Goal: Task Accomplishment & Management: Complete application form

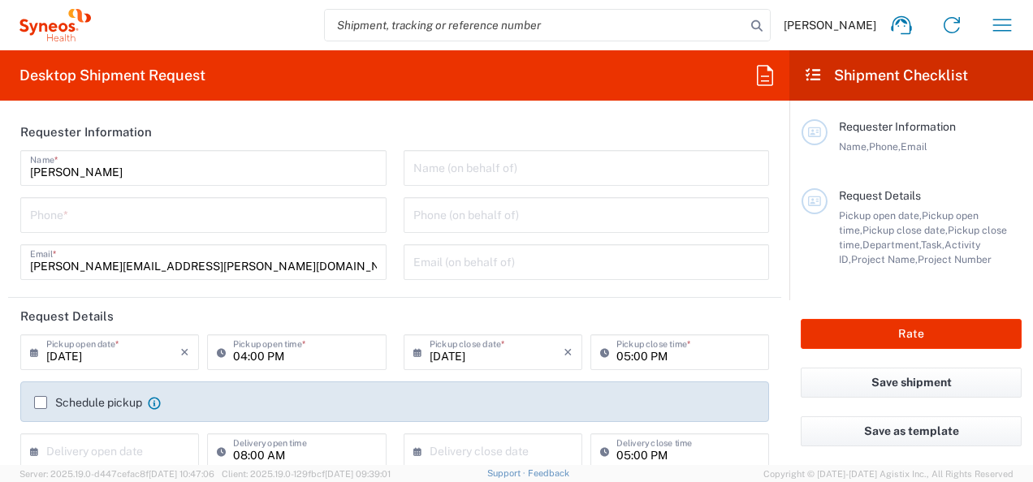
type input "Syneos Health UK Limited"
click at [171, 218] on input "tel" at bounding box center [203, 214] width 347 height 28
type input "07804622742"
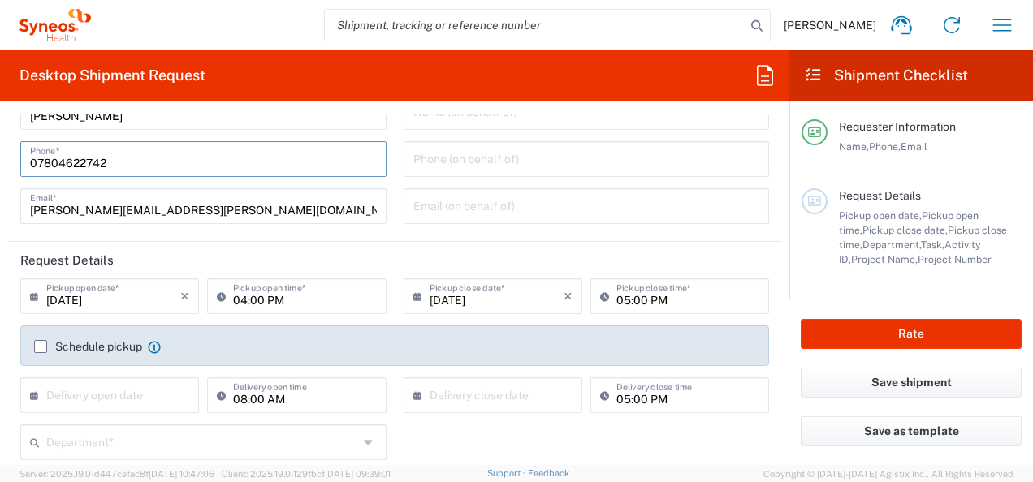
scroll to position [81, 0]
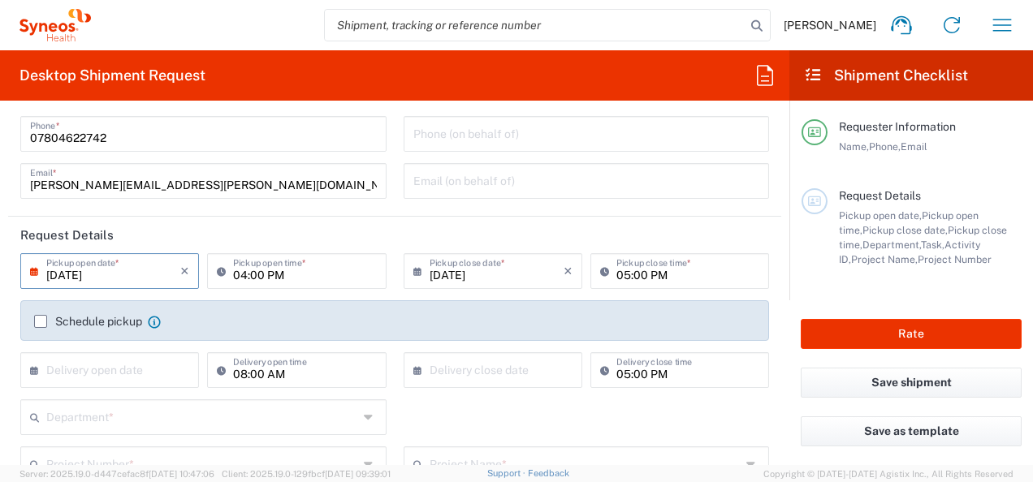
click at [127, 274] on input "[DATE]" at bounding box center [113, 270] width 134 height 28
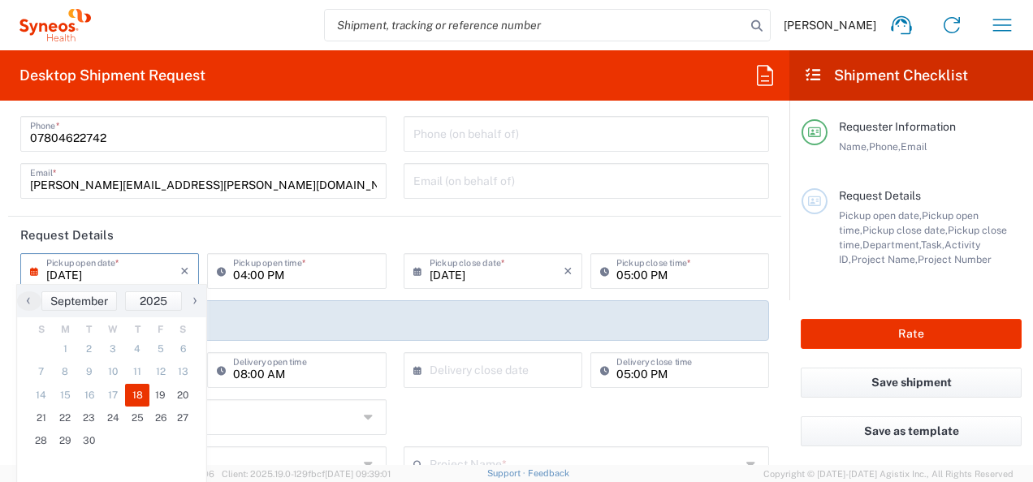
click at [196, 302] on span "›" at bounding box center [195, 300] width 24 height 19
click at [62, 404] on span "13" at bounding box center [66, 395] width 24 height 23
type input "[DATE]"
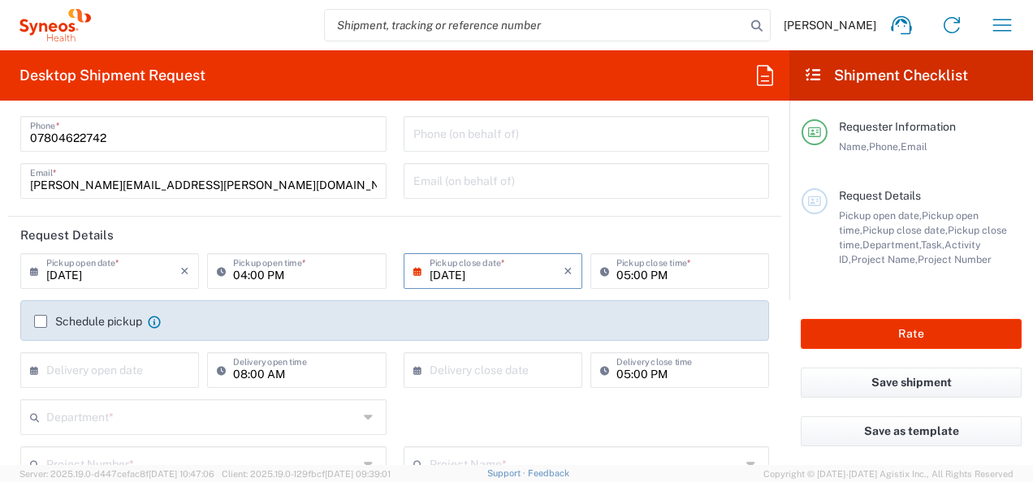
click at [39, 318] on label "Schedule pickup" at bounding box center [88, 321] width 108 height 13
click at [41, 322] on input "Schedule pickup" at bounding box center [41, 322] width 0 height 0
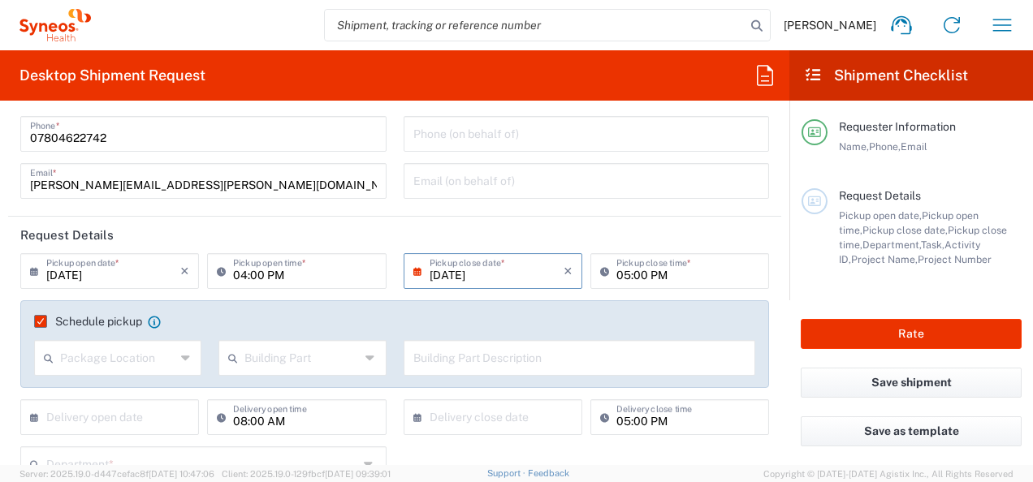
click at [181, 359] on icon at bounding box center [186, 358] width 11 height 26
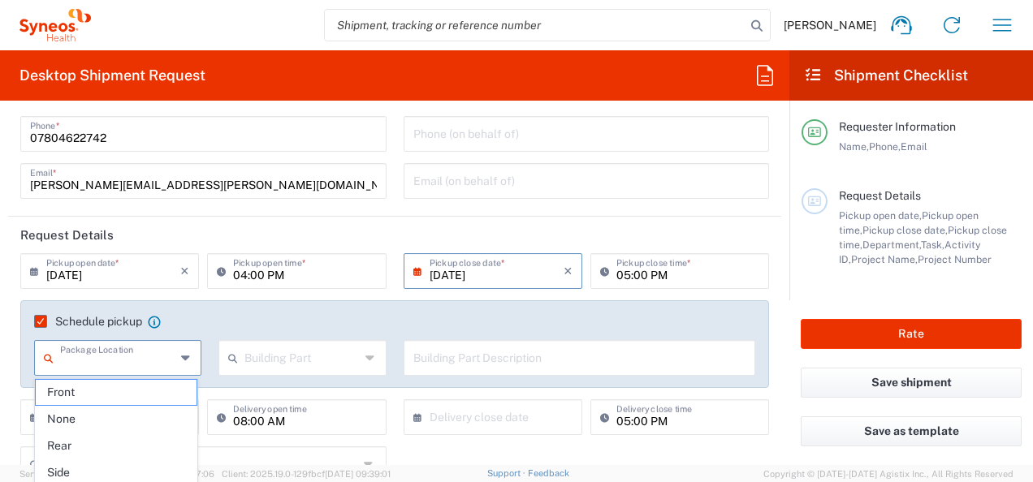
click at [182, 353] on icon at bounding box center [186, 358] width 11 height 26
click at [373, 346] on div "Building Part" at bounding box center [301, 358] width 167 height 36
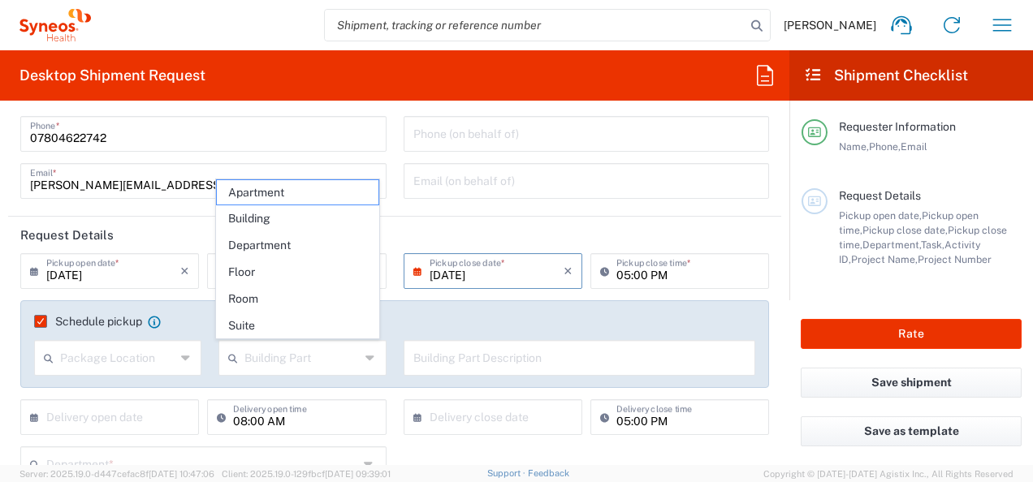
click at [366, 352] on icon at bounding box center [370, 358] width 11 height 26
click at [278, 200] on span "Apartment" at bounding box center [298, 192] width 162 height 25
type input "Apartment"
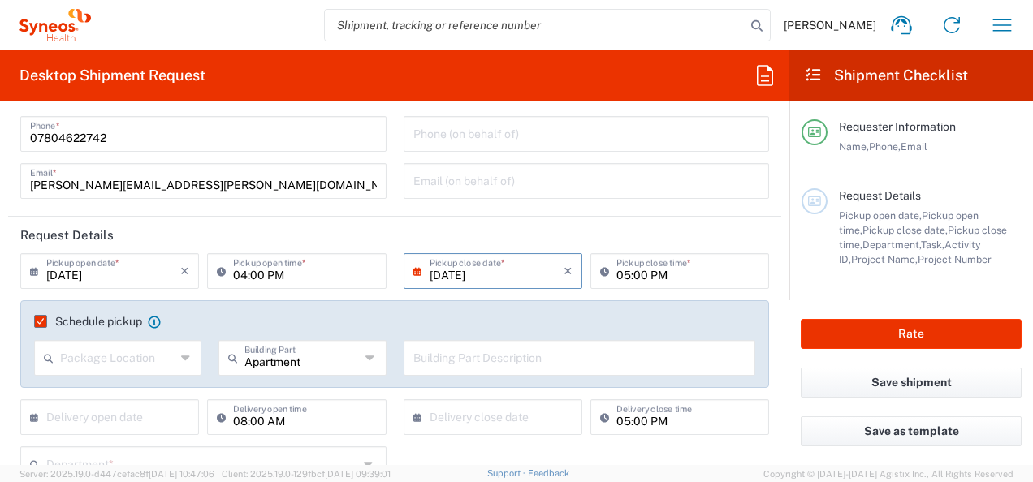
click at [456, 354] on input "text" at bounding box center [579, 357] width 333 height 28
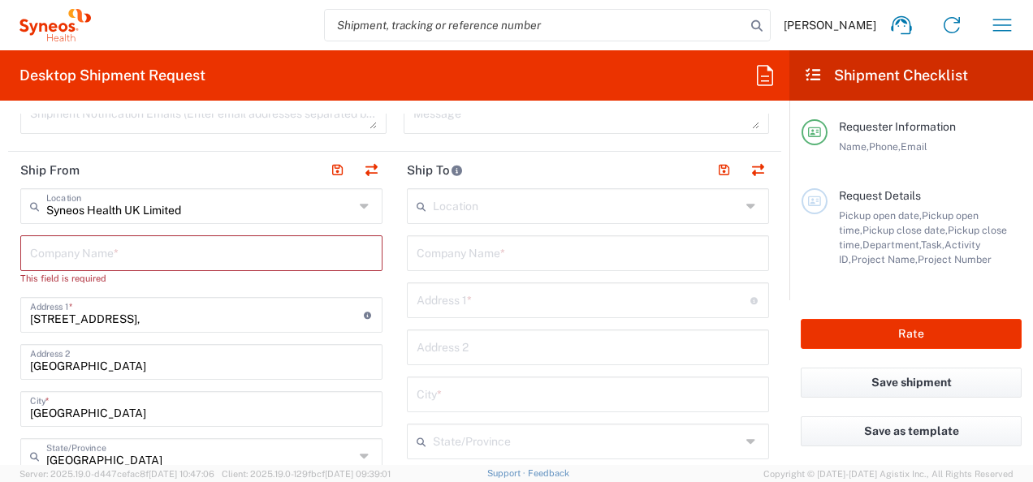
scroll to position [650, 0]
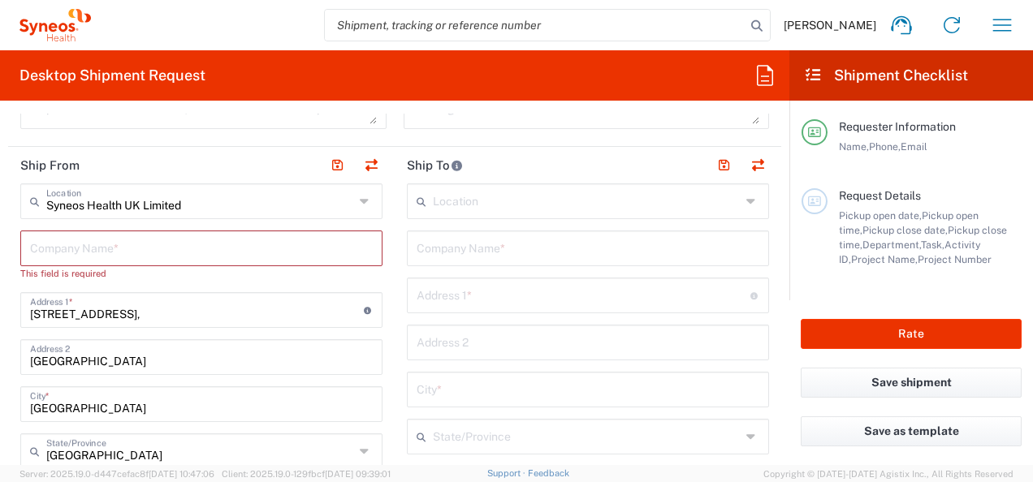
click at [100, 248] on input "text" at bounding box center [201, 247] width 343 height 28
click at [526, 290] on input "text" at bounding box center [584, 294] width 334 height 28
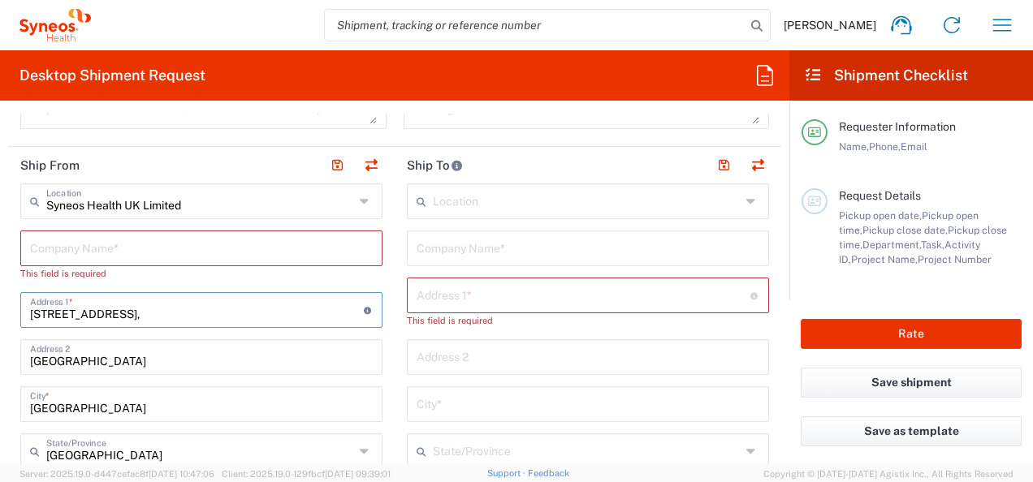
drag, startPoint x: 174, startPoint y: 313, endPoint x: 26, endPoint y: 326, distance: 148.4
click at [469, 292] on input "text" at bounding box center [584, 294] width 334 height 28
paste input "[STREET_ADDRESS],"
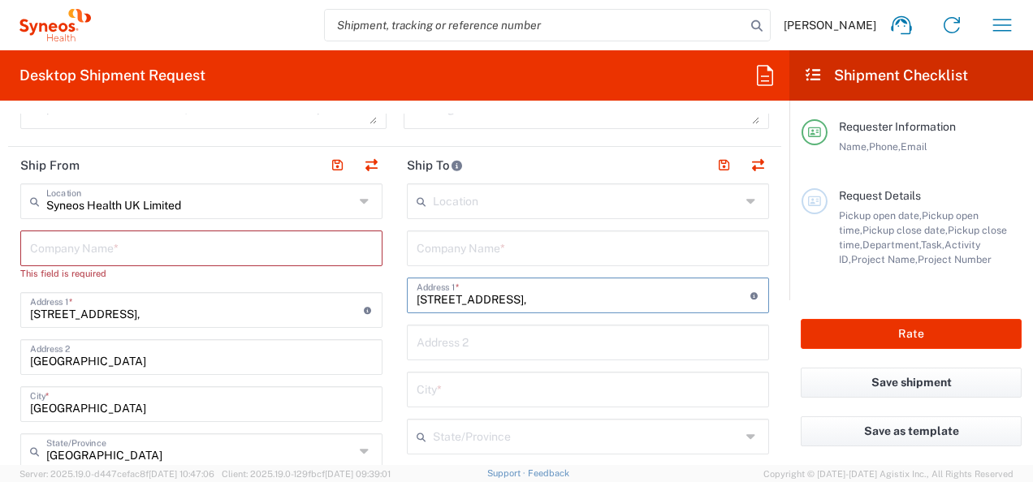
type input "[STREET_ADDRESS],"
drag, startPoint x: 201, startPoint y: 365, endPoint x: 11, endPoint y: 351, distance: 190.5
click at [430, 343] on input "text" at bounding box center [588, 341] width 343 height 28
paste input "[GEOGRAPHIC_DATA]"
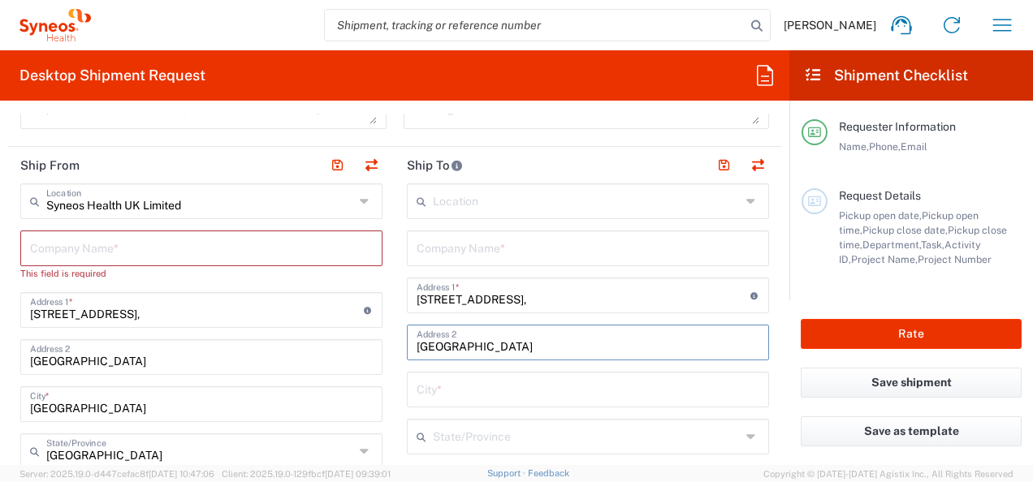
type input "[GEOGRAPHIC_DATA]"
drag, startPoint x: 97, startPoint y: 411, endPoint x: 15, endPoint y: 411, distance: 82.0
click at [441, 388] on input "text" at bounding box center [588, 388] width 343 height 28
paste input "[GEOGRAPHIC_DATA]"
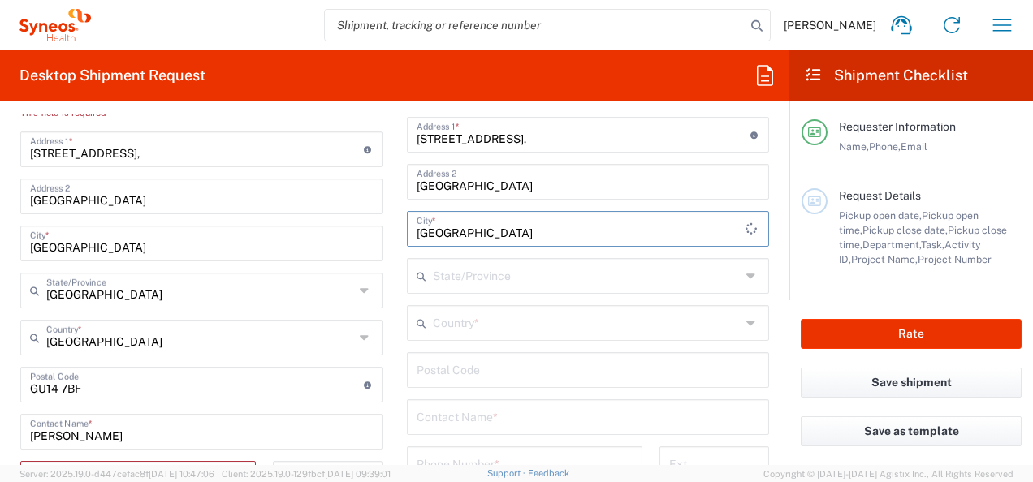
scroll to position [812, 0]
type input "[GEOGRAPHIC_DATA]"
click at [671, 269] on input "text" at bounding box center [587, 273] width 308 height 28
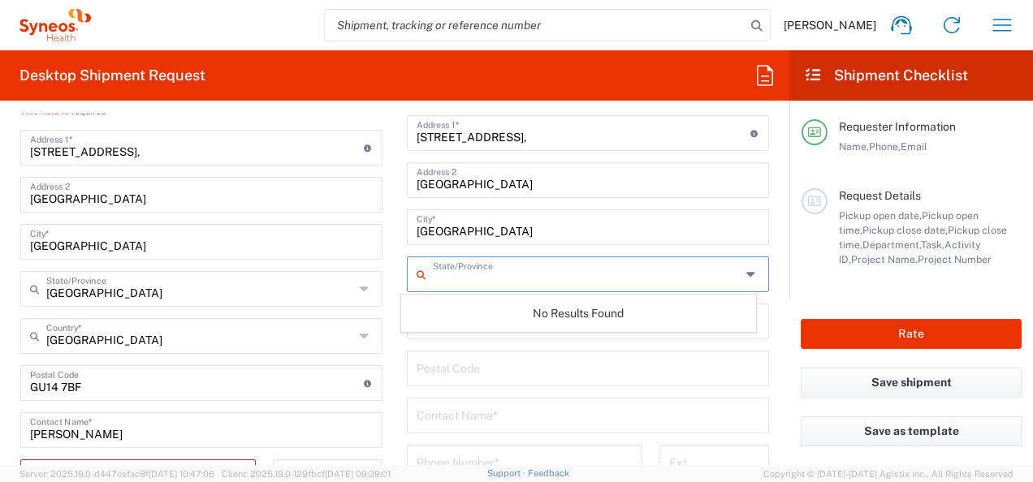
click at [732, 270] on div "State/Province" at bounding box center [588, 275] width 362 height 36
click at [746, 274] on icon at bounding box center [752, 274] width 13 height 26
type input "e"
type input "[GEOGRAPHIC_DATA]"
click at [528, 356] on input "undefined" at bounding box center [588, 367] width 343 height 28
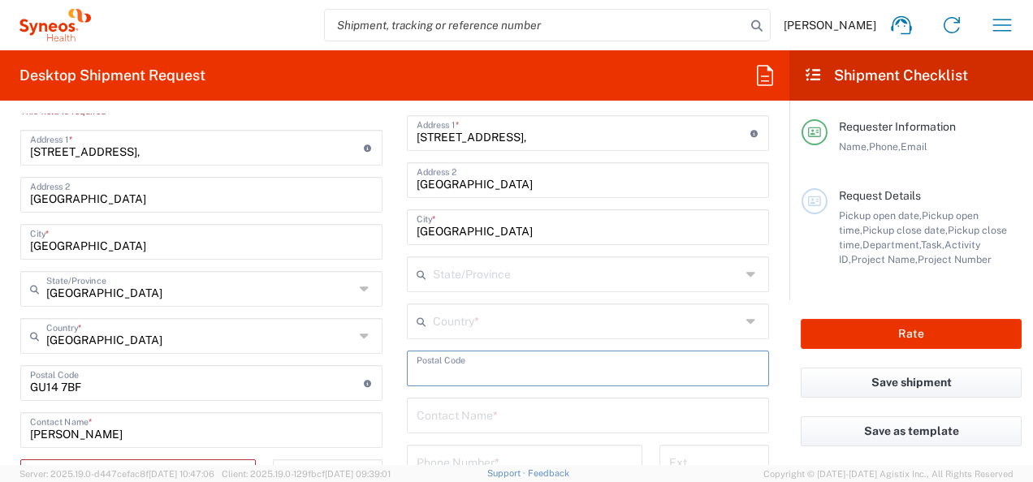
drag, startPoint x: 438, startPoint y: 318, endPoint x: 447, endPoint y: 316, distance: 9.3
click at [438, 318] on input "text" at bounding box center [587, 320] width 308 height 28
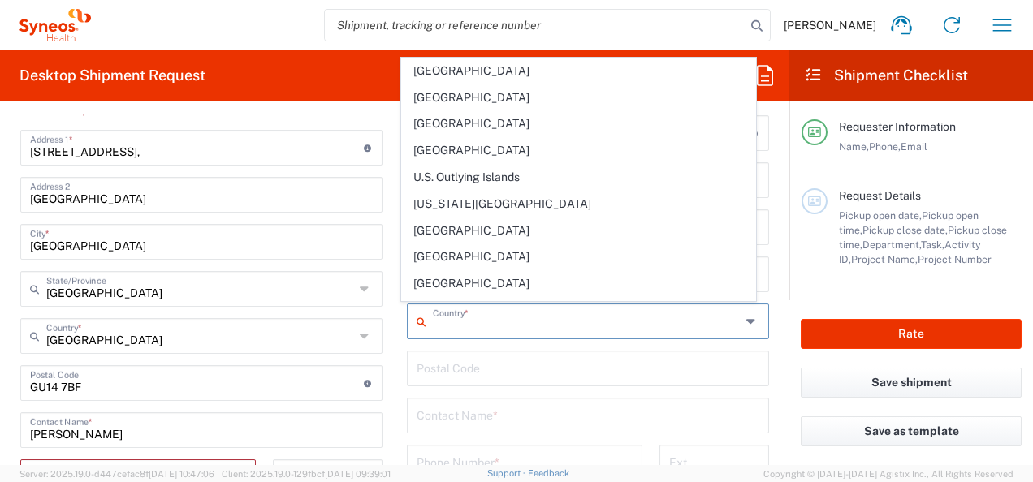
scroll to position [6010, 0]
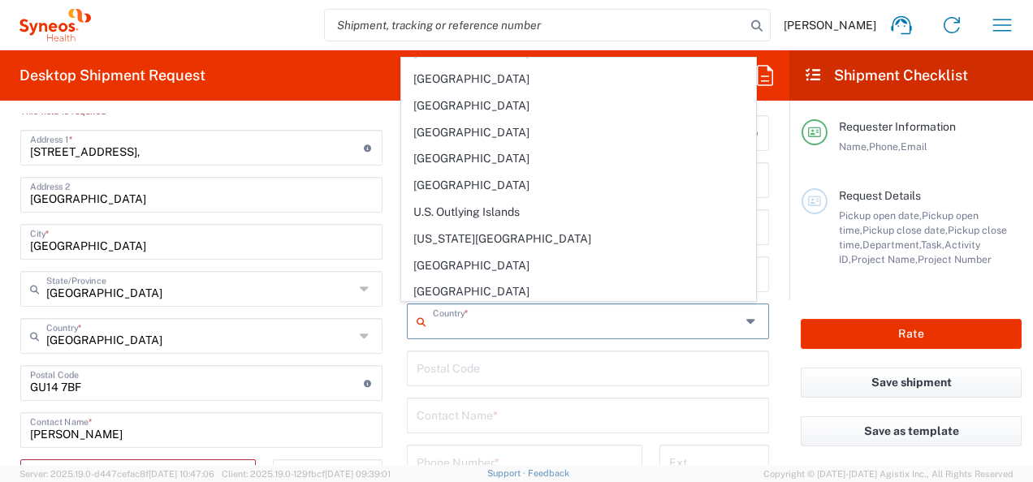
drag, startPoint x: 533, startPoint y: 222, endPoint x: 626, endPoint y: 251, distance: 97.6
click at [533, 333] on span "[GEOGRAPHIC_DATA]" at bounding box center [578, 345] width 352 height 25
type input "[GEOGRAPHIC_DATA]"
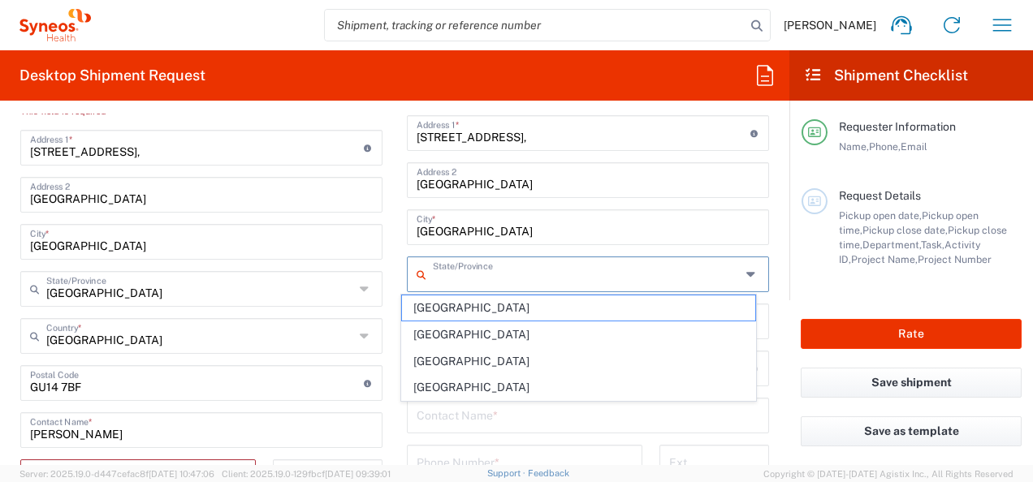
click at [674, 259] on input "text" at bounding box center [587, 273] width 308 height 28
drag, startPoint x: 439, startPoint y: 312, endPoint x: 456, endPoint y: 275, distance: 40.3
click at [439, 312] on span "[GEOGRAPHIC_DATA]" at bounding box center [578, 308] width 352 height 25
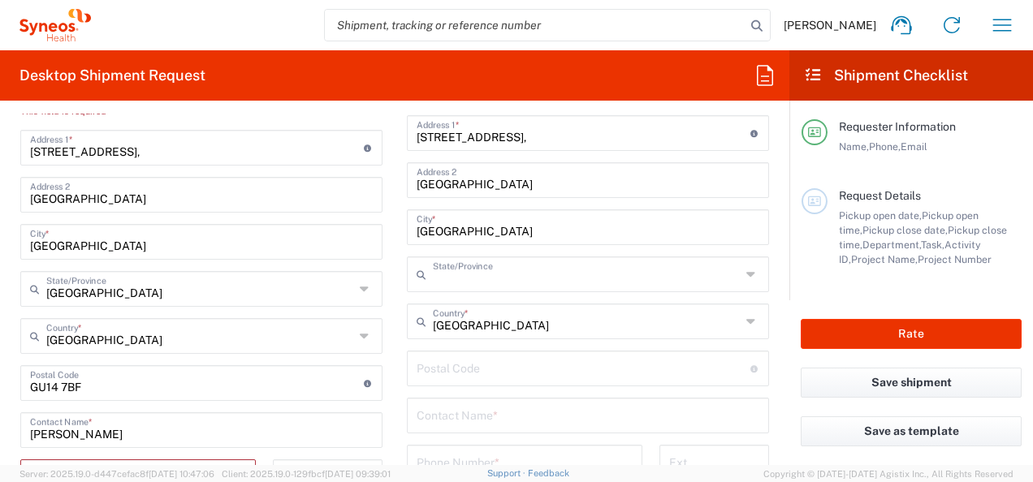
type input "[GEOGRAPHIC_DATA]"
drag, startPoint x: 94, startPoint y: 380, endPoint x: 16, endPoint y: 380, distance: 77.9
click at [16, 380] on main "Syneos Health UK Limited Location Syneos Health UK Limited [PERSON_NAME] LLC-[G…" at bounding box center [201, 423] width 386 height 805
click at [453, 372] on input "undefined" at bounding box center [584, 367] width 334 height 28
paste input "GU14 7BF"
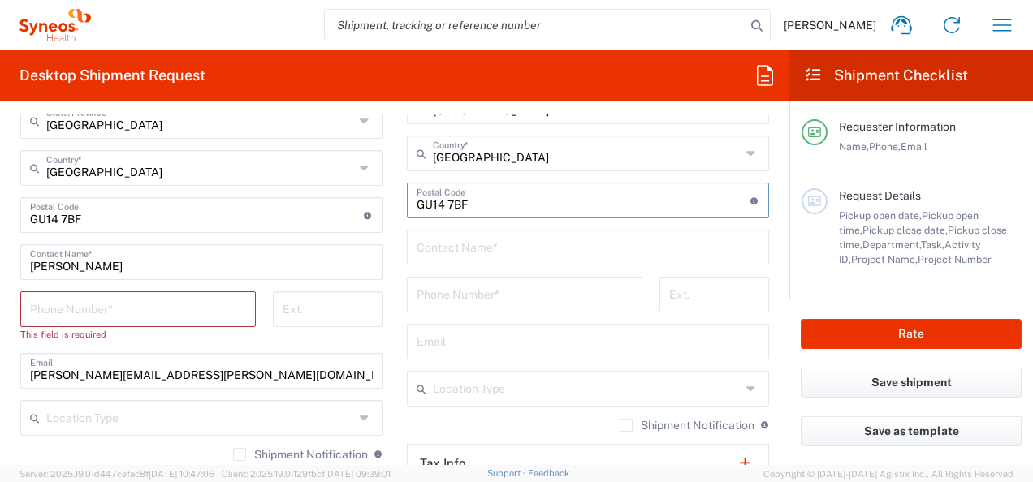
scroll to position [974, 0]
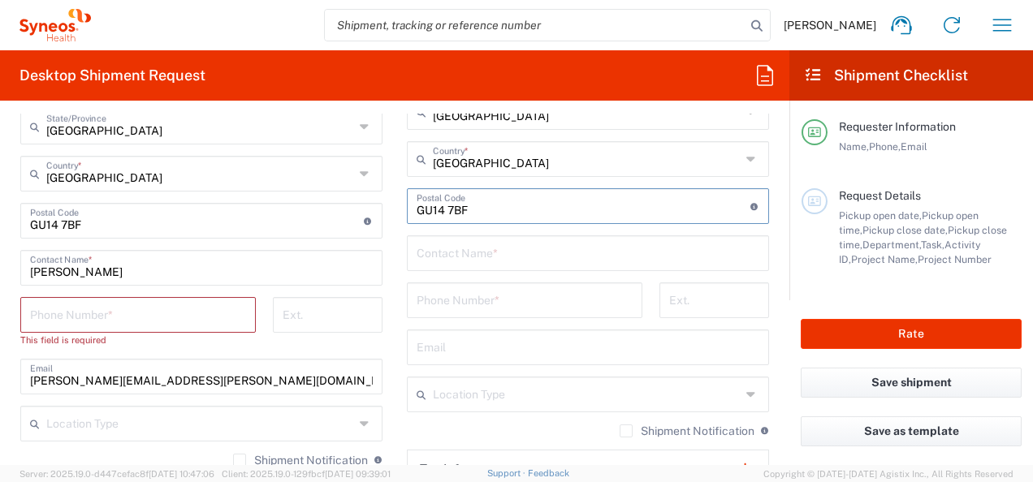
type input "GU14 7BF"
click at [477, 255] on input "text" at bounding box center [588, 252] width 343 height 28
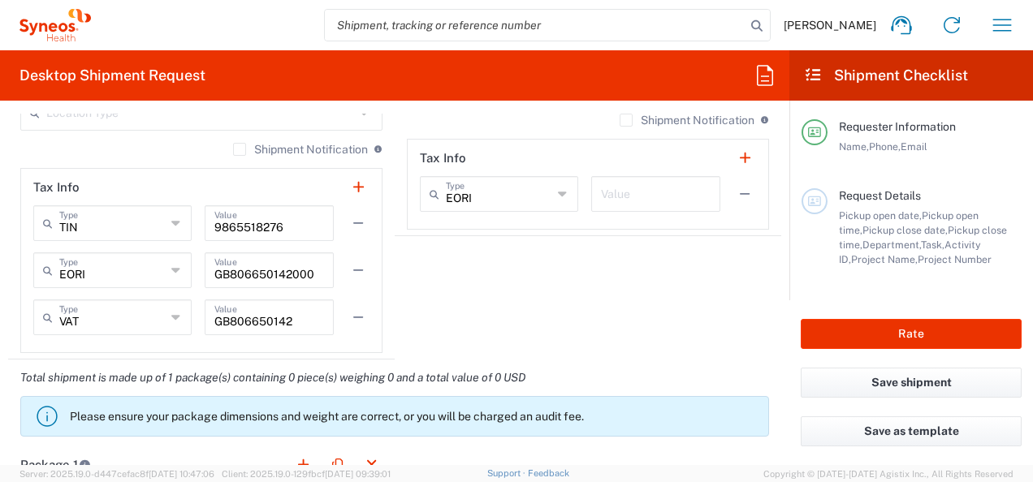
scroll to position [1380, 0]
